Goal: Check status: Check status

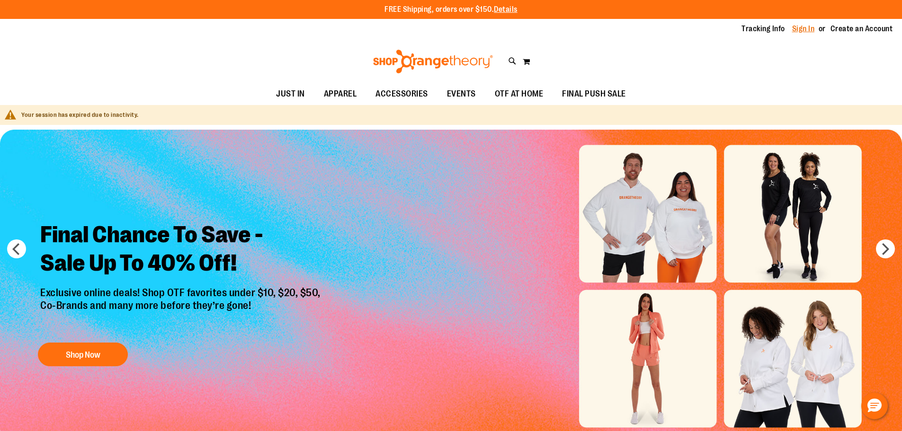
click at [812, 28] on link "Sign In" at bounding box center [803, 29] width 23 height 10
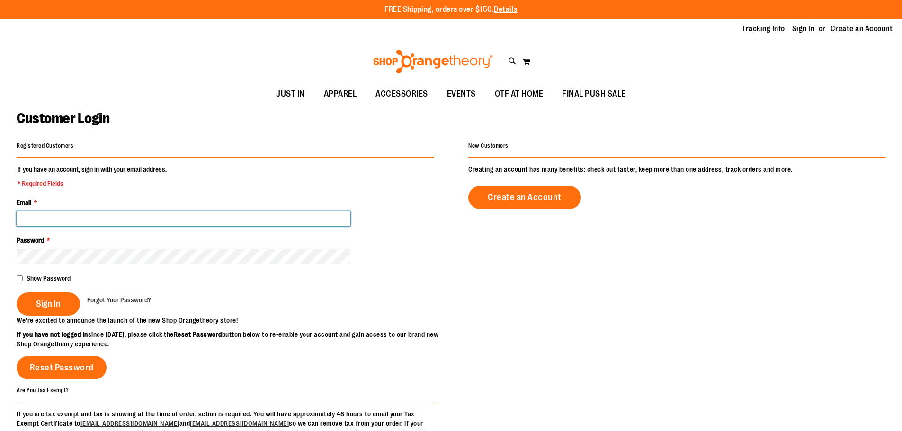
click at [74, 220] on input "Email *" at bounding box center [184, 218] width 334 height 15
type input "**********"
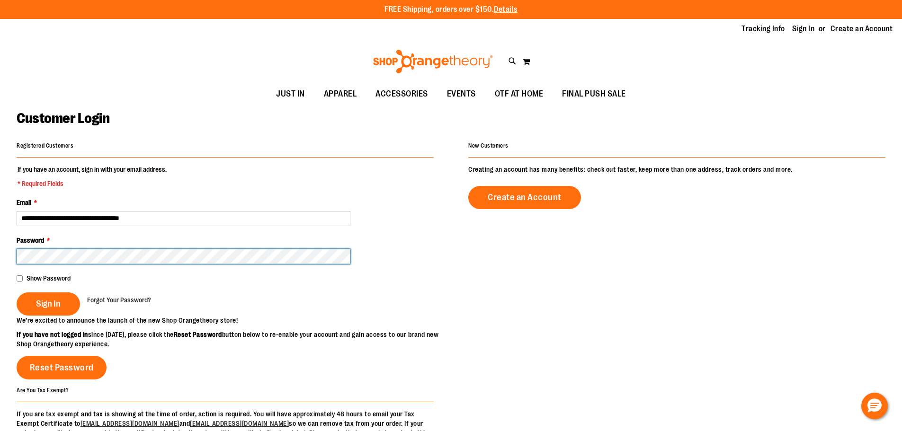
click at [17, 293] on button "Sign In" at bounding box center [48, 304] width 63 height 23
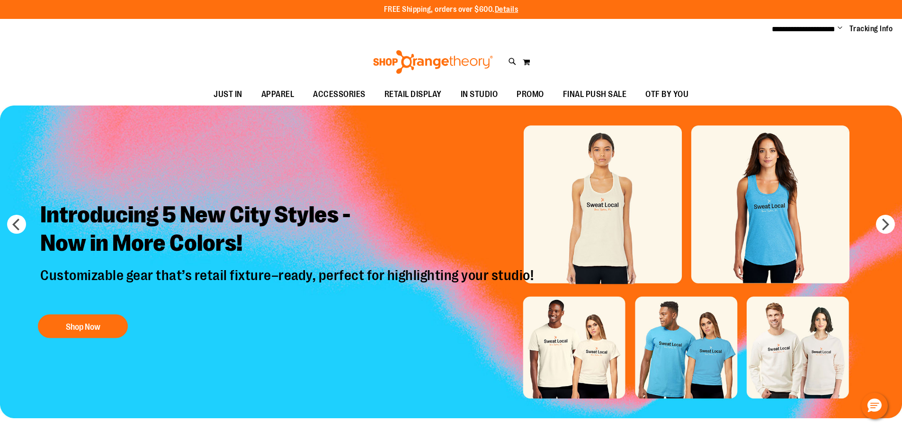
click at [841, 26] on span "Change" at bounding box center [840, 28] width 5 height 9
click at [805, 42] on link "My Account" at bounding box center [806, 46] width 83 height 18
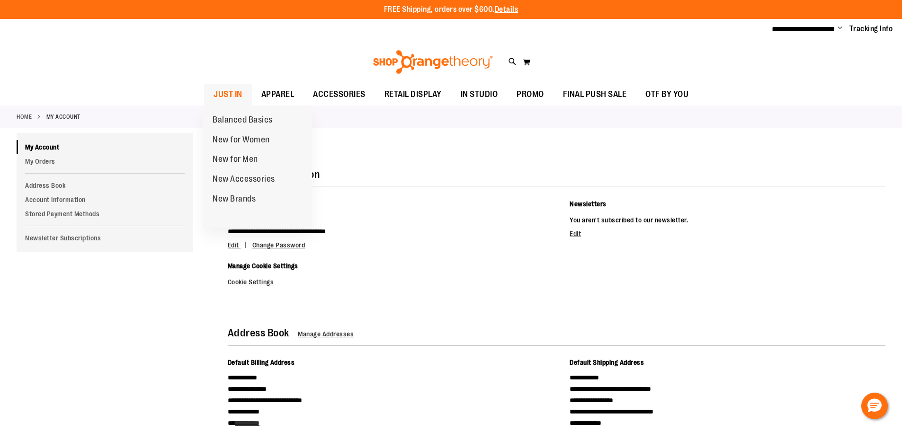
click at [226, 97] on span "JUST IN" at bounding box center [228, 94] width 29 height 21
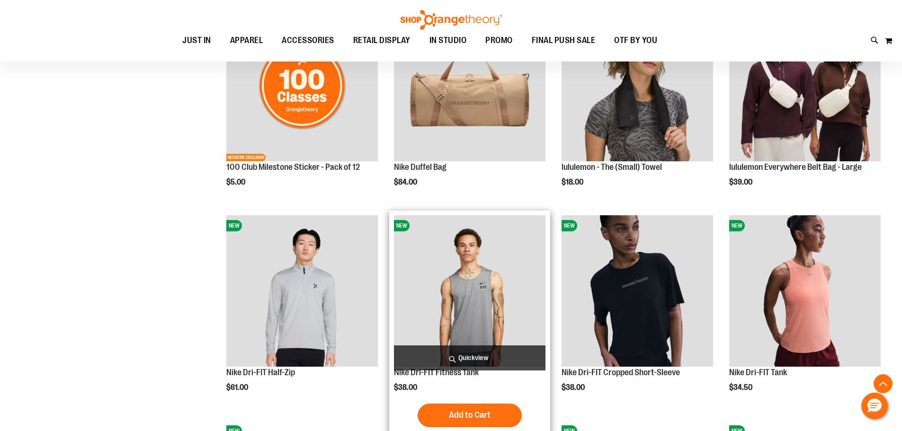
scroll to position [805, 0]
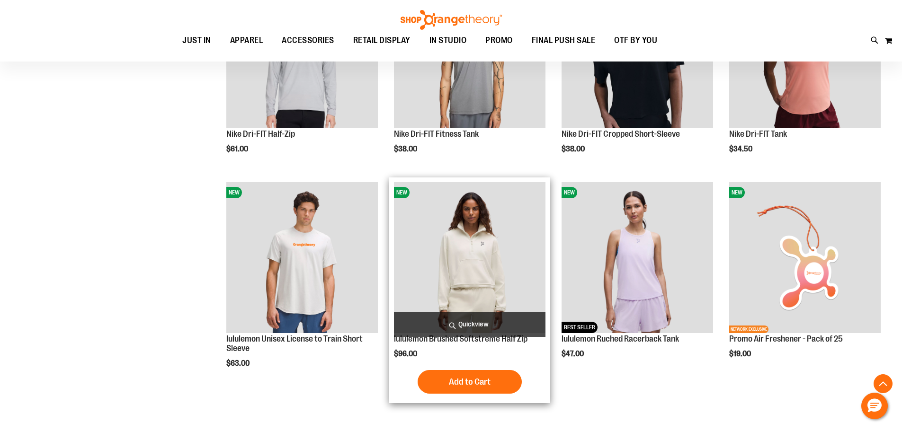
scroll to position [1136, 0]
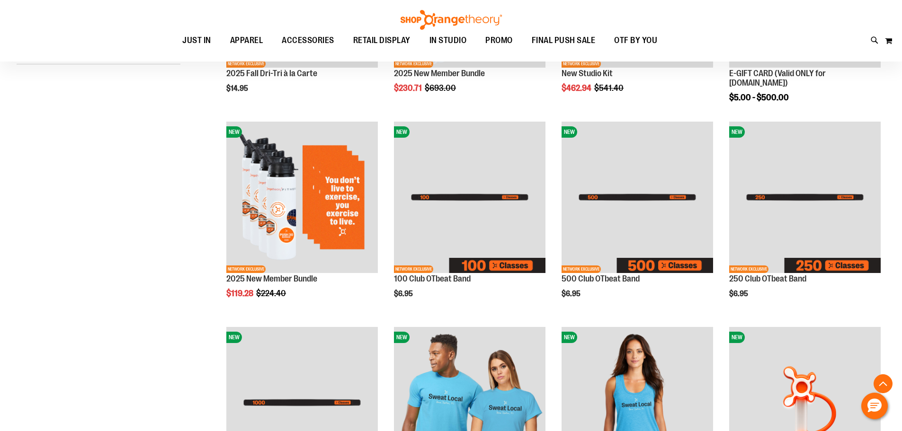
scroll to position [94, 0]
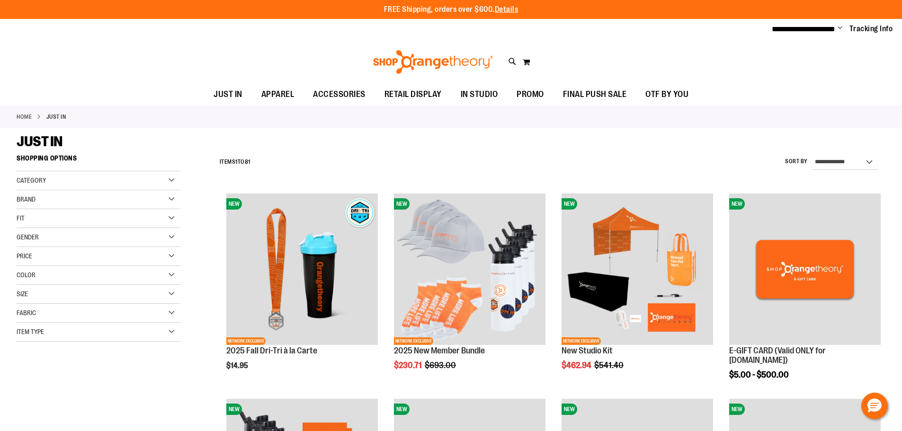
click at [840, 27] on span "Change" at bounding box center [840, 28] width 5 height 9
click at [799, 44] on link "My Account" at bounding box center [806, 46] width 83 height 18
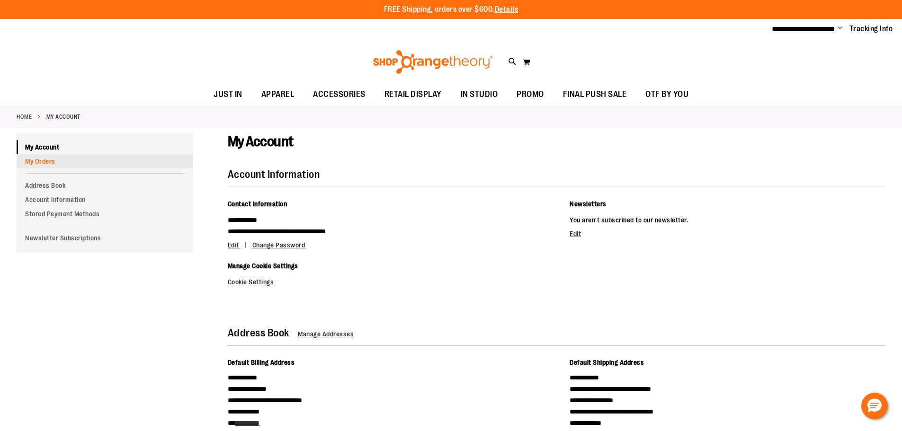
click at [39, 162] on link "My Orders" at bounding box center [105, 161] width 177 height 14
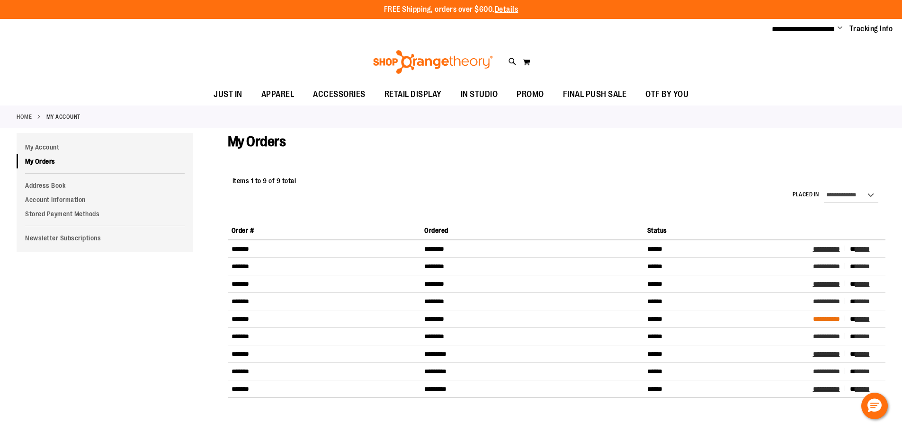
click at [835, 317] on span "**********" at bounding box center [826, 319] width 27 height 7
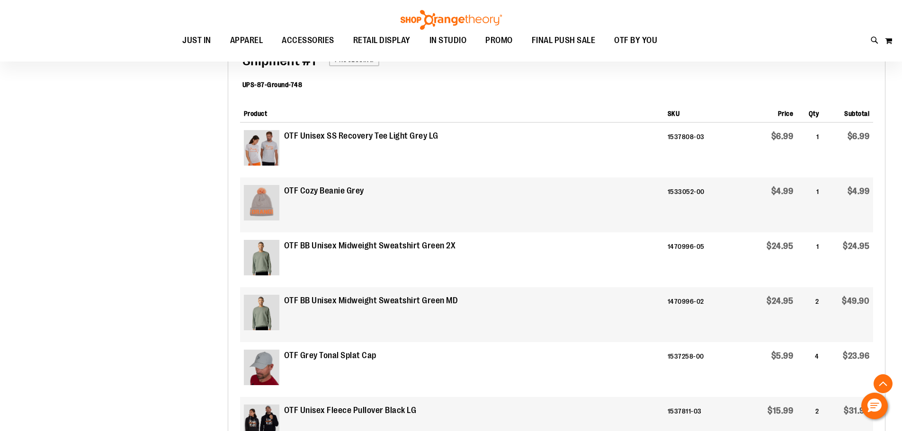
scroll to position [94, 0]
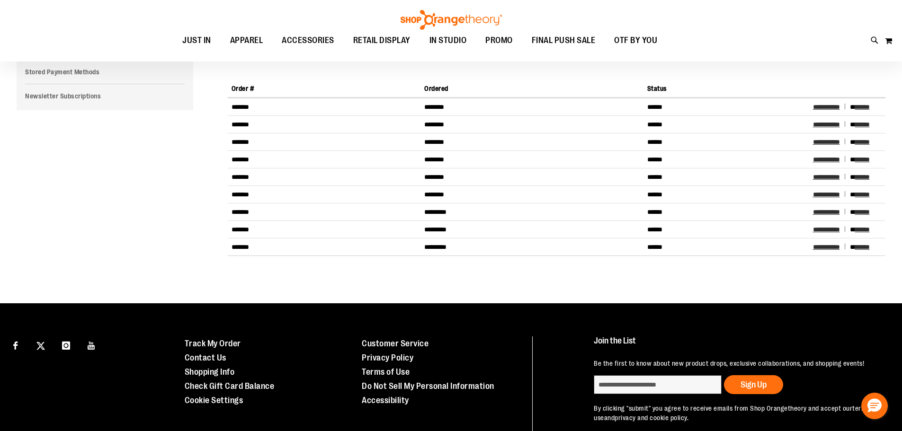
scroll to position [142, 0]
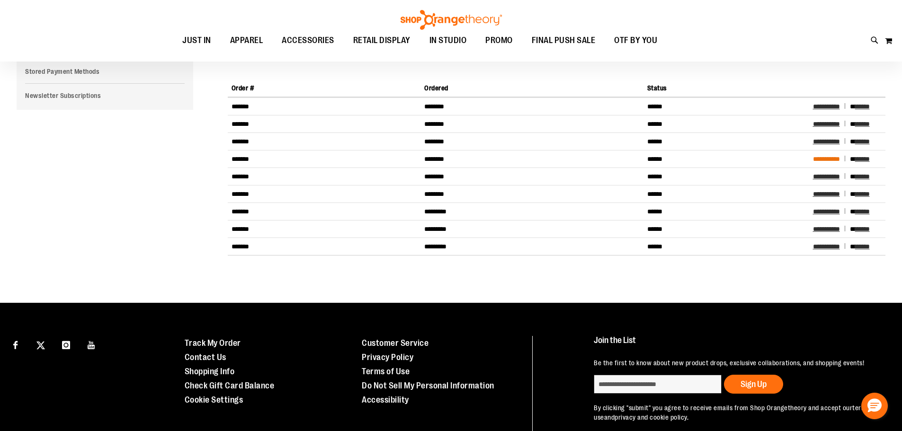
click at [829, 158] on span "**********" at bounding box center [826, 159] width 27 height 7
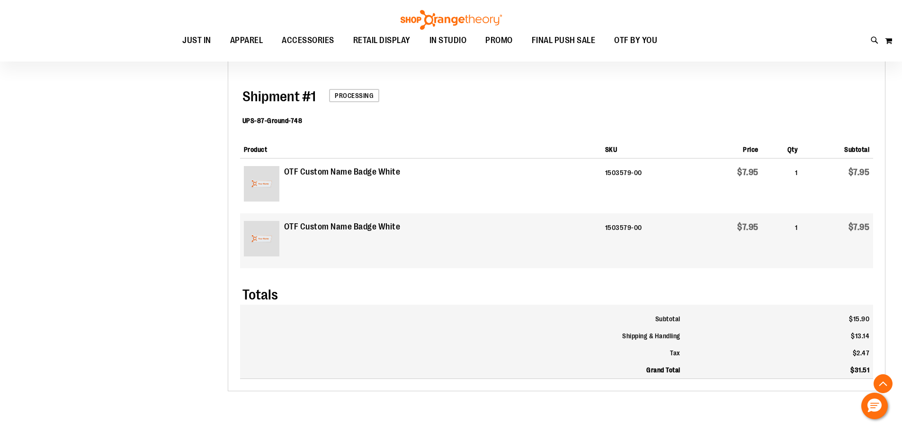
scroll to position [142, 0]
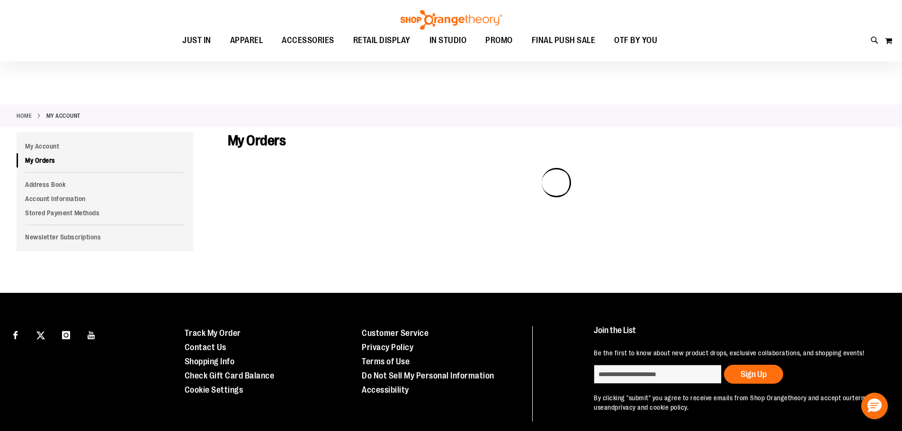
scroll to position [39, 0]
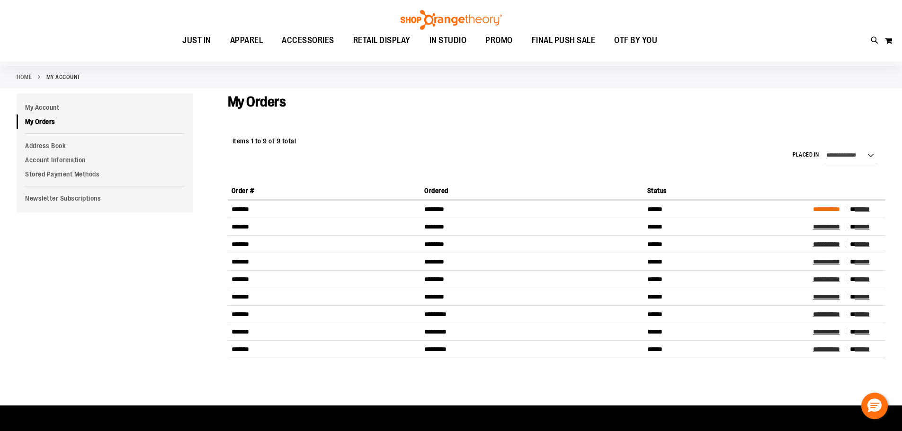
click at [829, 211] on span "**********" at bounding box center [826, 209] width 27 height 7
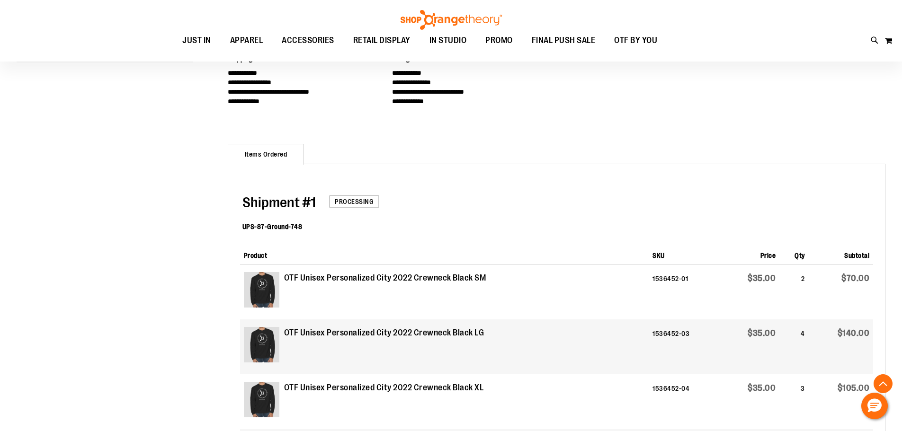
scroll to position [284, 0]
